Goal: Task Accomplishment & Management: Use online tool/utility

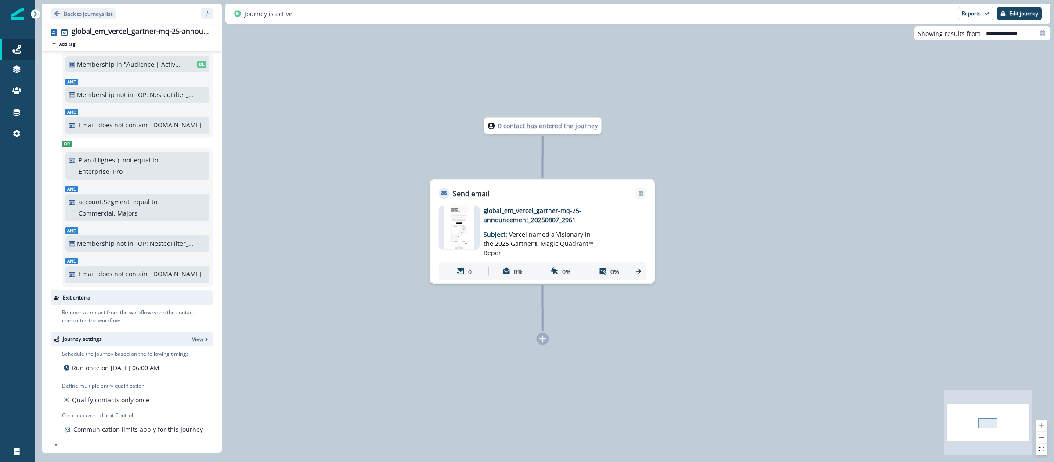
scroll to position [140, 0]
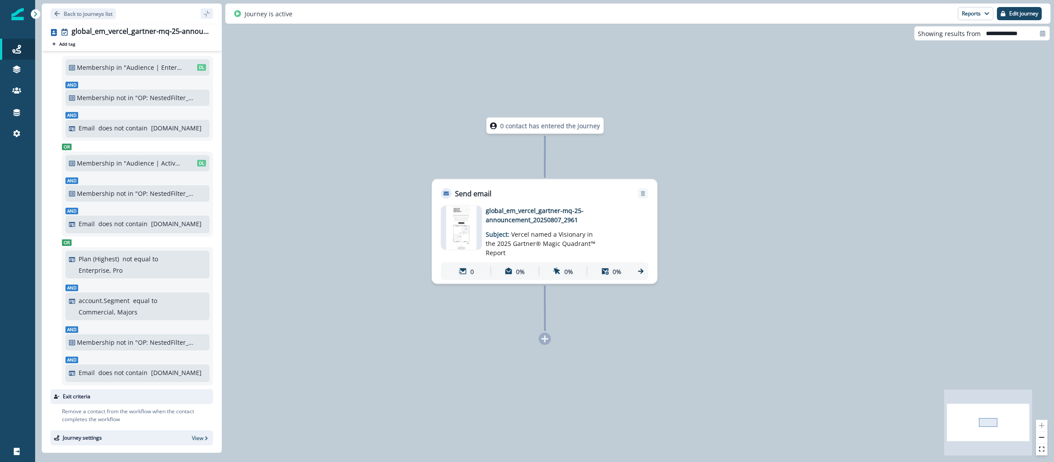
scroll to position [140, 0]
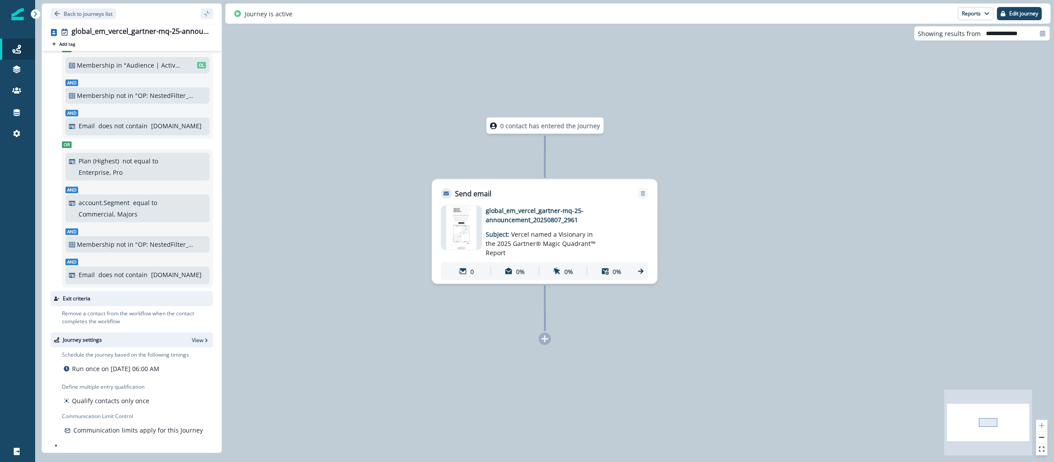
click at [468, 225] on img at bounding box center [461, 228] width 30 height 44
